Goal: Navigation & Orientation: Find specific page/section

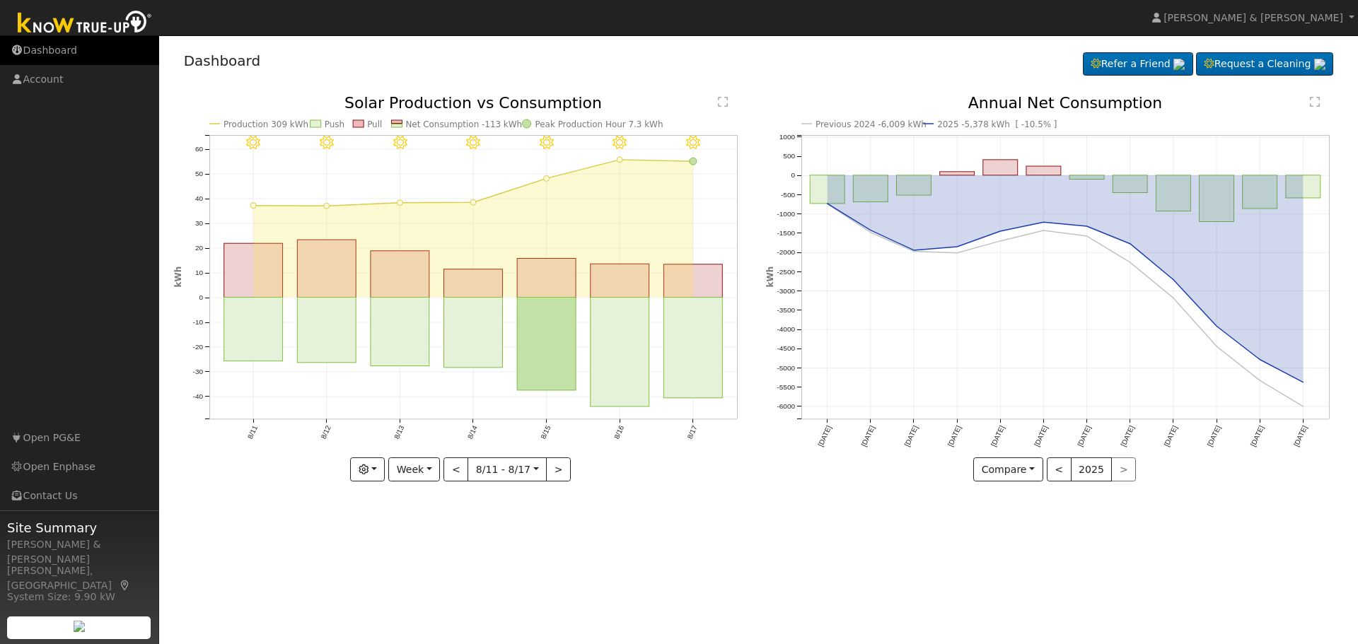
click at [67, 56] on link "Dashboard" at bounding box center [79, 50] width 159 height 29
click at [42, 51] on link "Dashboard" at bounding box center [79, 50] width 159 height 29
click at [37, 50] on link "Dashboard" at bounding box center [79, 50] width 159 height 29
click at [69, 52] on link "Dashboard" at bounding box center [79, 50] width 159 height 29
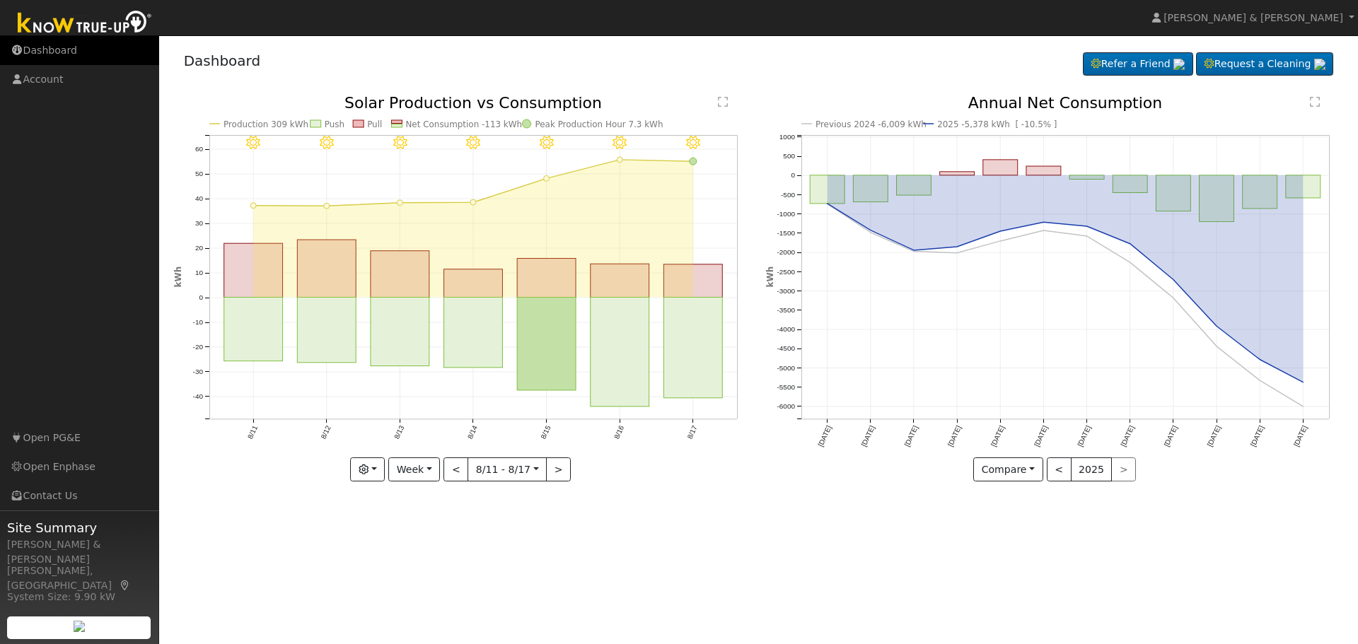
click at [69, 52] on link "Dashboard" at bounding box center [79, 50] width 159 height 29
